Goal: Task Accomplishment & Management: Manage account settings

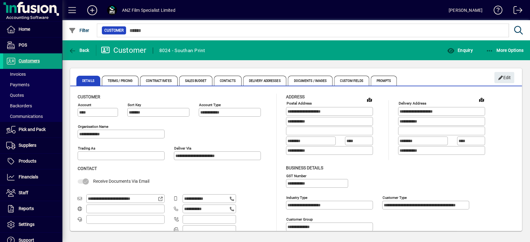
scroll to position [72, 0]
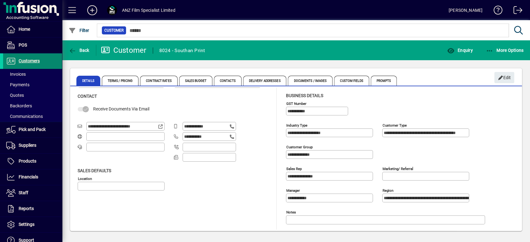
click at [36, 61] on span "Customers" at bounding box center [29, 60] width 21 height 5
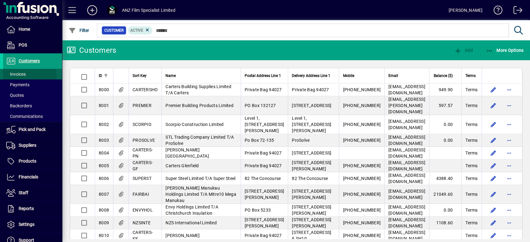
click at [20, 76] on span "Invoices" at bounding box center [16, 74] width 20 height 5
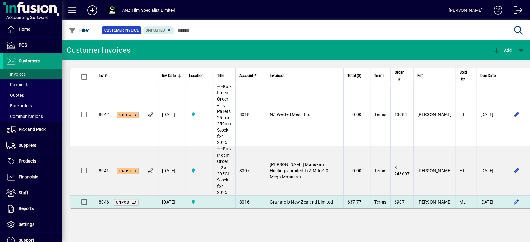
click at [283, 202] on span "Granarolo New Zealand Limited" at bounding box center [301, 202] width 63 height 5
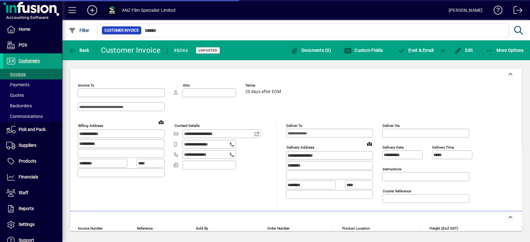
type input "**********"
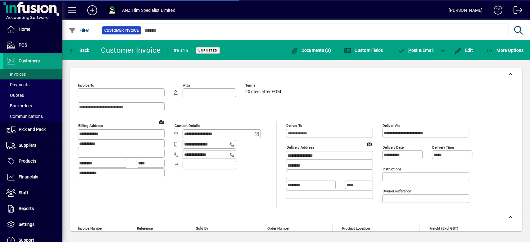
type input "**********"
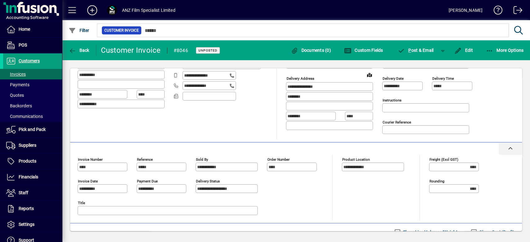
scroll to position [193, 0]
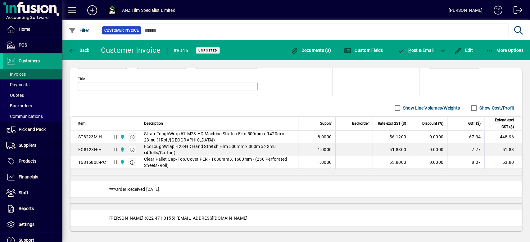
click at [484, 105] on label "Show Cost/Profit" at bounding box center [496, 108] width 36 height 6
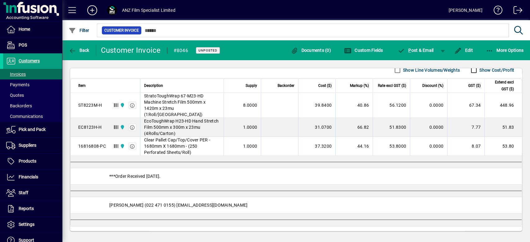
scroll to position [253, 0]
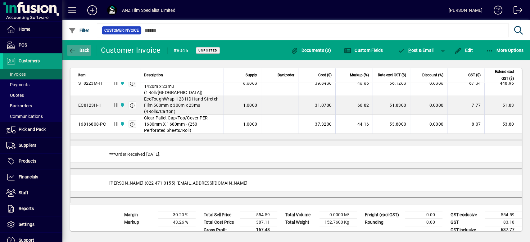
click at [76, 50] on icon "button" at bounding box center [73, 51] width 8 height 6
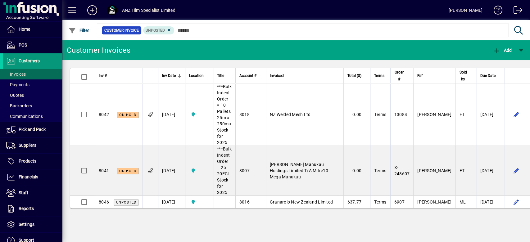
click at [26, 60] on span "Customers" at bounding box center [29, 60] width 21 height 5
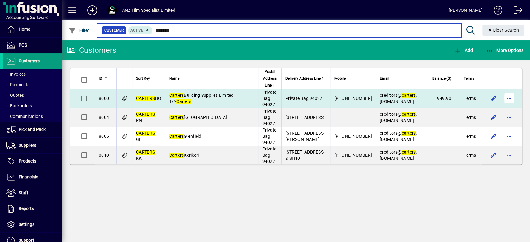
type input "*******"
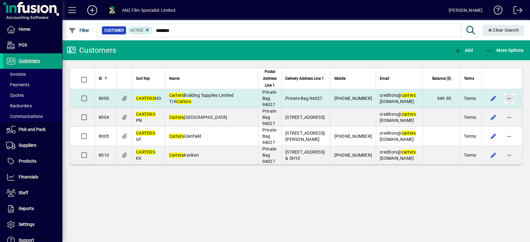
click at [508, 97] on span "button" at bounding box center [509, 98] width 15 height 15
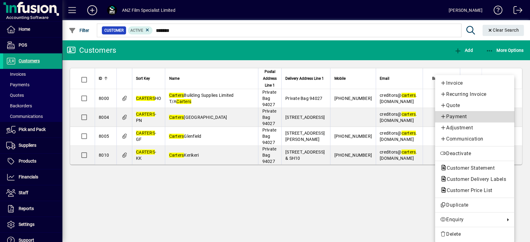
click at [453, 119] on span "Payment" at bounding box center [474, 116] width 69 height 7
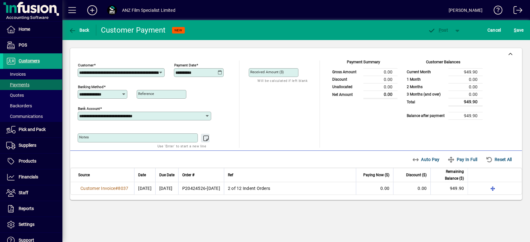
click at [277, 72] on mat-label "Received Amount ($)" at bounding box center [267, 72] width 34 height 4
click at [277, 72] on input "Received Amount ($)" at bounding box center [274, 72] width 48 height 5
type input "******"
click at [173, 94] on input "Reference" at bounding box center [162, 94] width 48 height 5
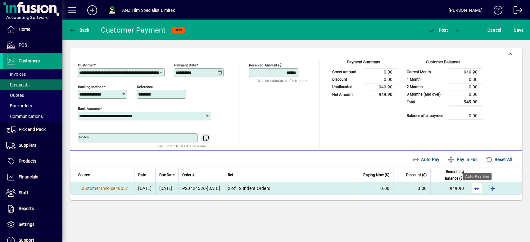
type input "********"
click at [477, 191] on span "button" at bounding box center [476, 188] width 15 height 15
click at [458, 30] on span "button" at bounding box center [457, 30] width 15 height 15
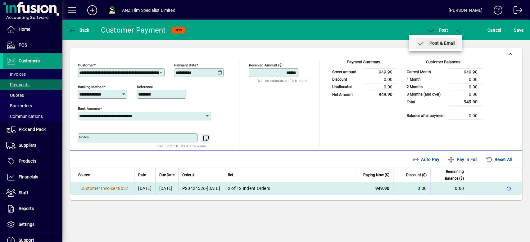
click at [438, 46] on span "button" at bounding box center [437, 43] width 42 height 15
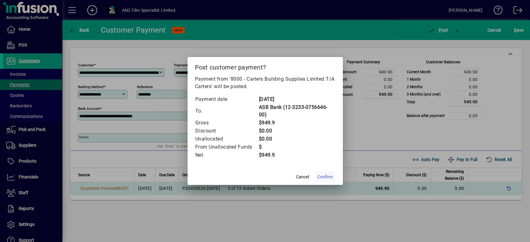
click at [329, 178] on span "Confirm" at bounding box center [325, 177] width 16 height 7
type input "*******"
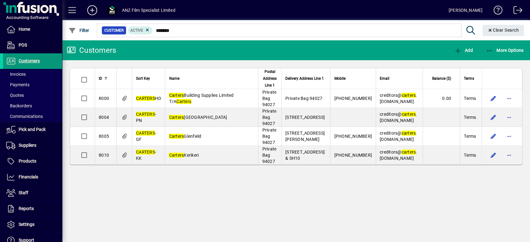
click at [35, 61] on span "Customers" at bounding box center [29, 60] width 21 height 5
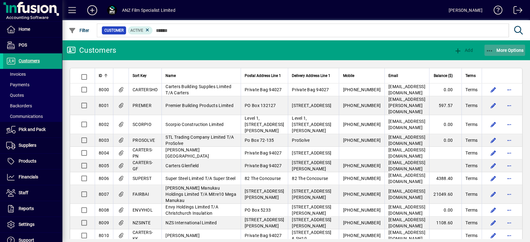
click at [502, 54] on span "button" at bounding box center [504, 50] width 41 height 15
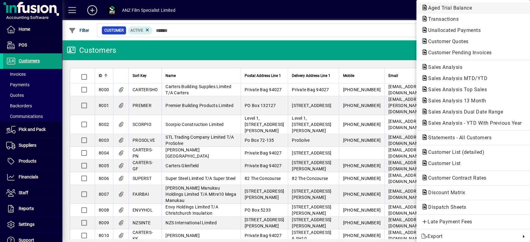
click at [428, 9] on span "Aged Trial Balance" at bounding box center [448, 8] width 54 height 6
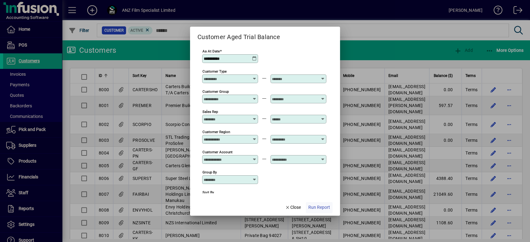
click at [316, 206] on span "Run Report" at bounding box center [319, 207] width 22 height 7
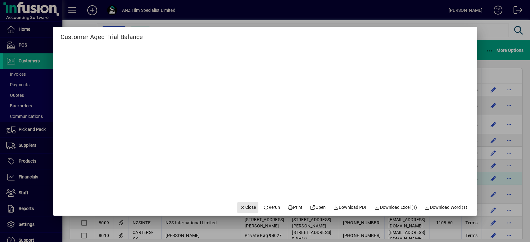
drag, startPoint x: 245, startPoint y: 204, endPoint x: 253, endPoint y: 202, distance: 8.3
click at [246, 205] on span "Close" at bounding box center [248, 207] width 16 height 7
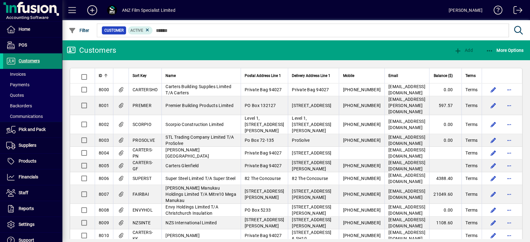
drag, startPoint x: 38, startPoint y: 60, endPoint x: 32, endPoint y: 64, distance: 7.3
click at [38, 60] on span "Customers" at bounding box center [29, 60] width 21 height 5
click at [23, 73] on span "Invoices" at bounding box center [16, 74] width 20 height 5
